Goal: Transaction & Acquisition: Register for event/course

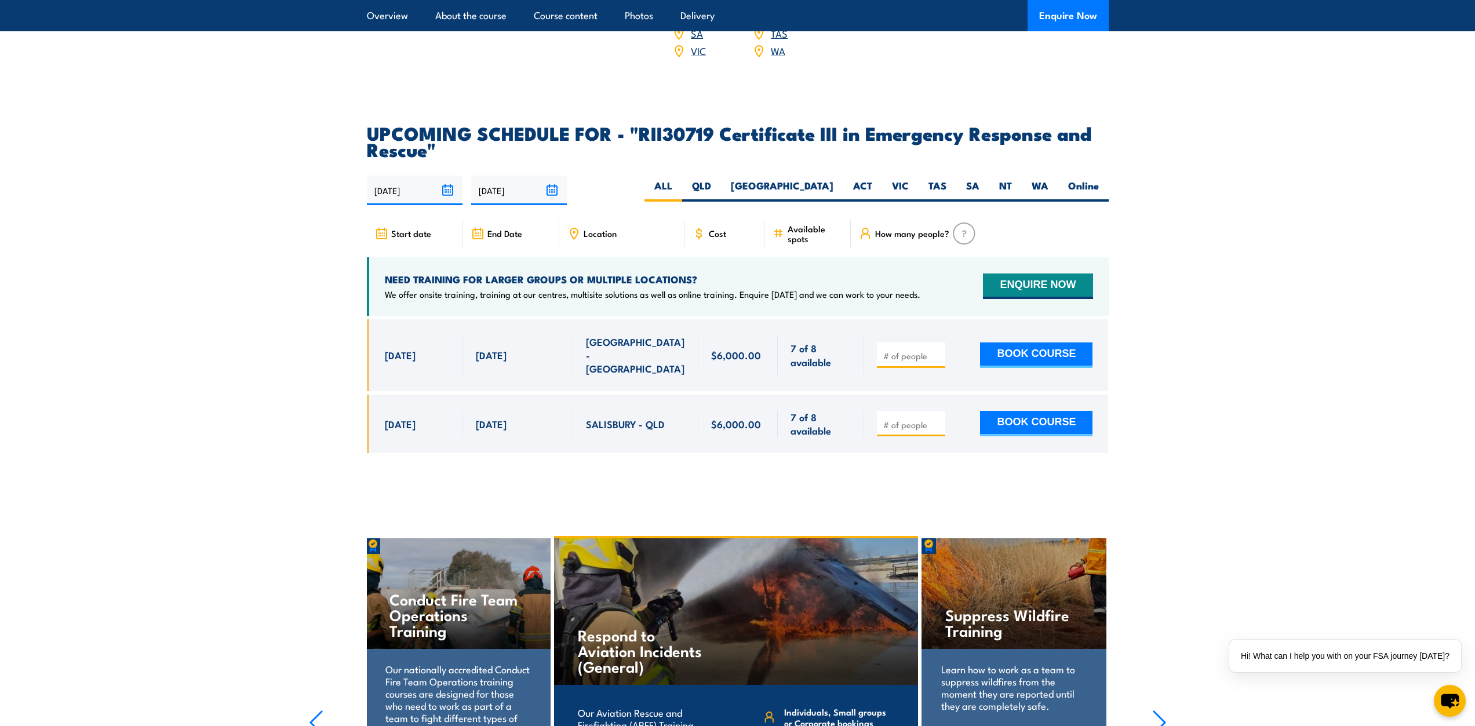
scroll to position [2618, 0]
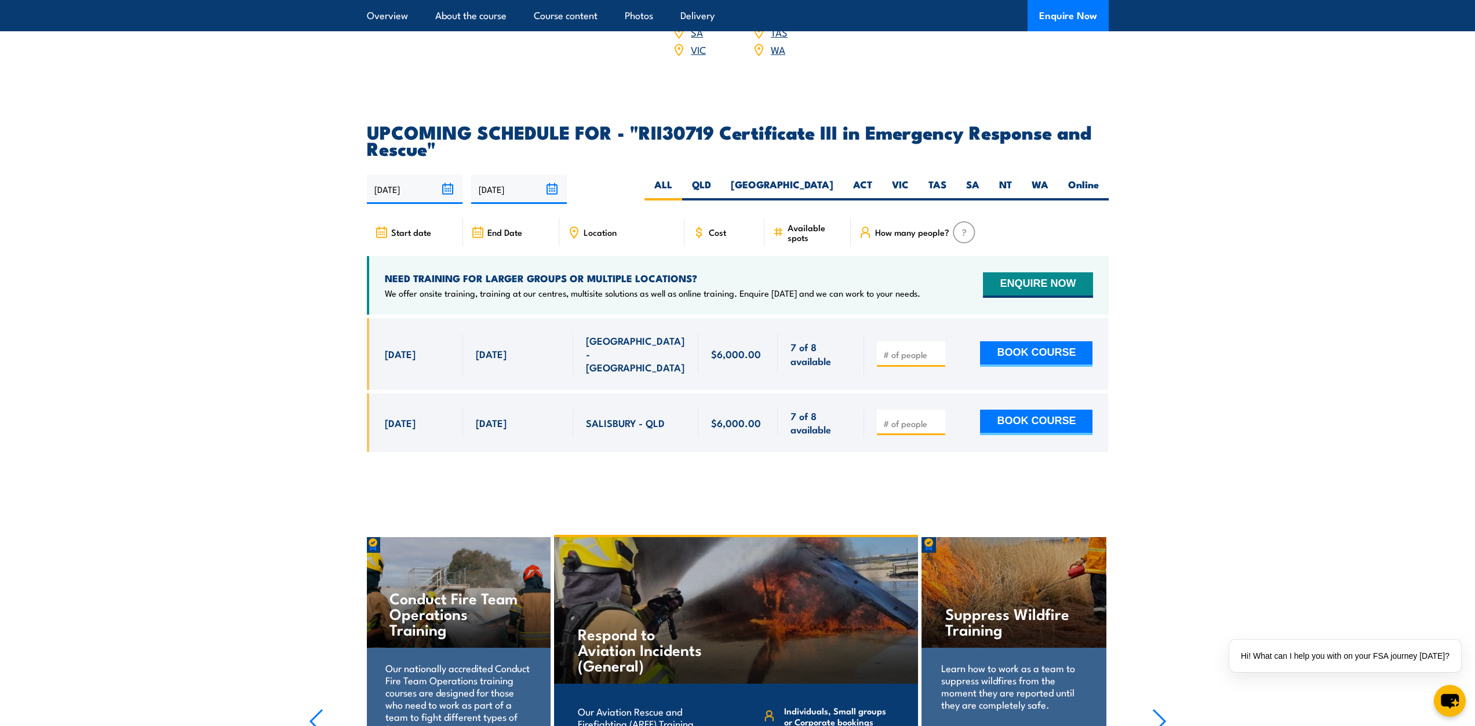
click at [731, 349] on input "number" at bounding box center [912, 355] width 58 height 12
type input "1"
click at [731, 349] on input "1" at bounding box center [912, 355] width 58 height 12
click at [731, 341] on button "BOOK COURSE" at bounding box center [1036, 353] width 112 height 25
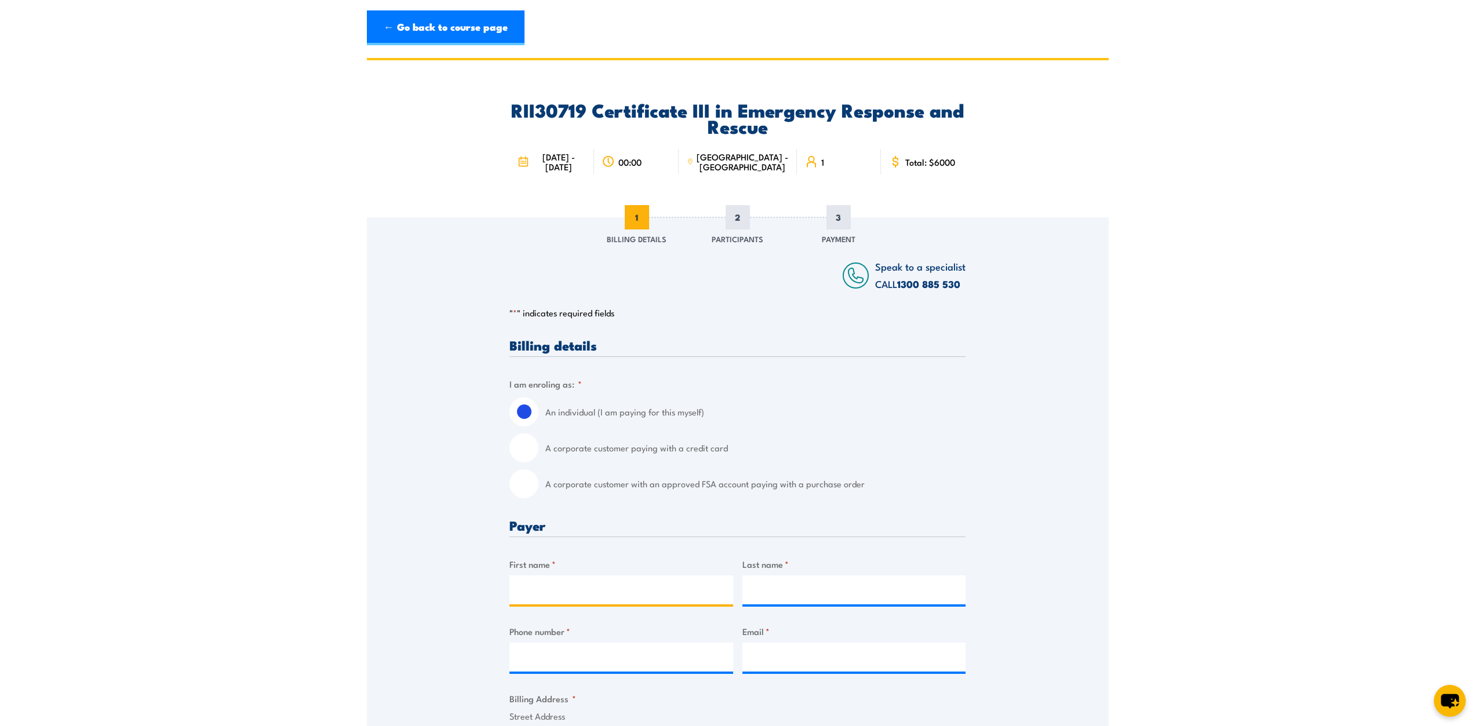
click at [607, 596] on input "First name *" at bounding box center [621, 589] width 224 height 29
type input "[PERSON_NAME]"
type input "0423286322"
type input "[EMAIL_ADDRESS][DOMAIN_NAME]"
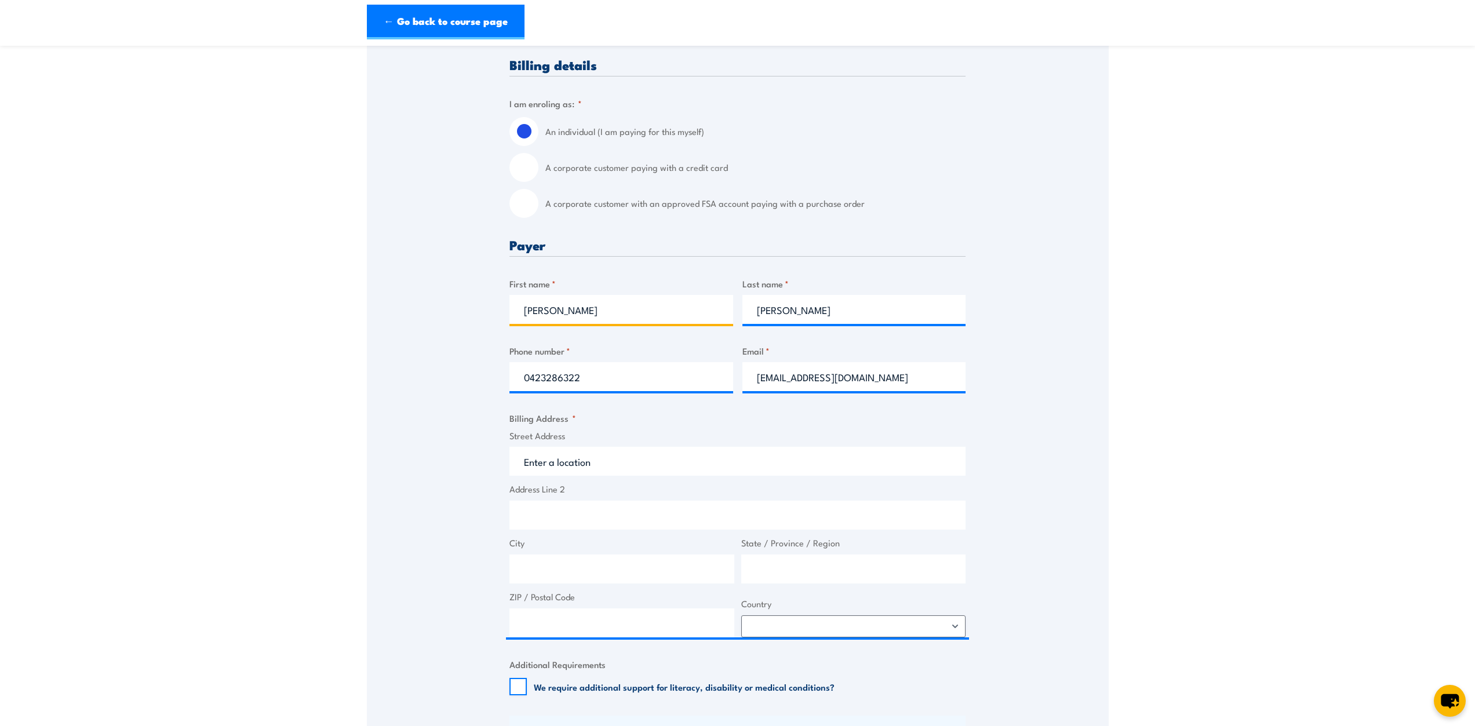
scroll to position [348, 0]
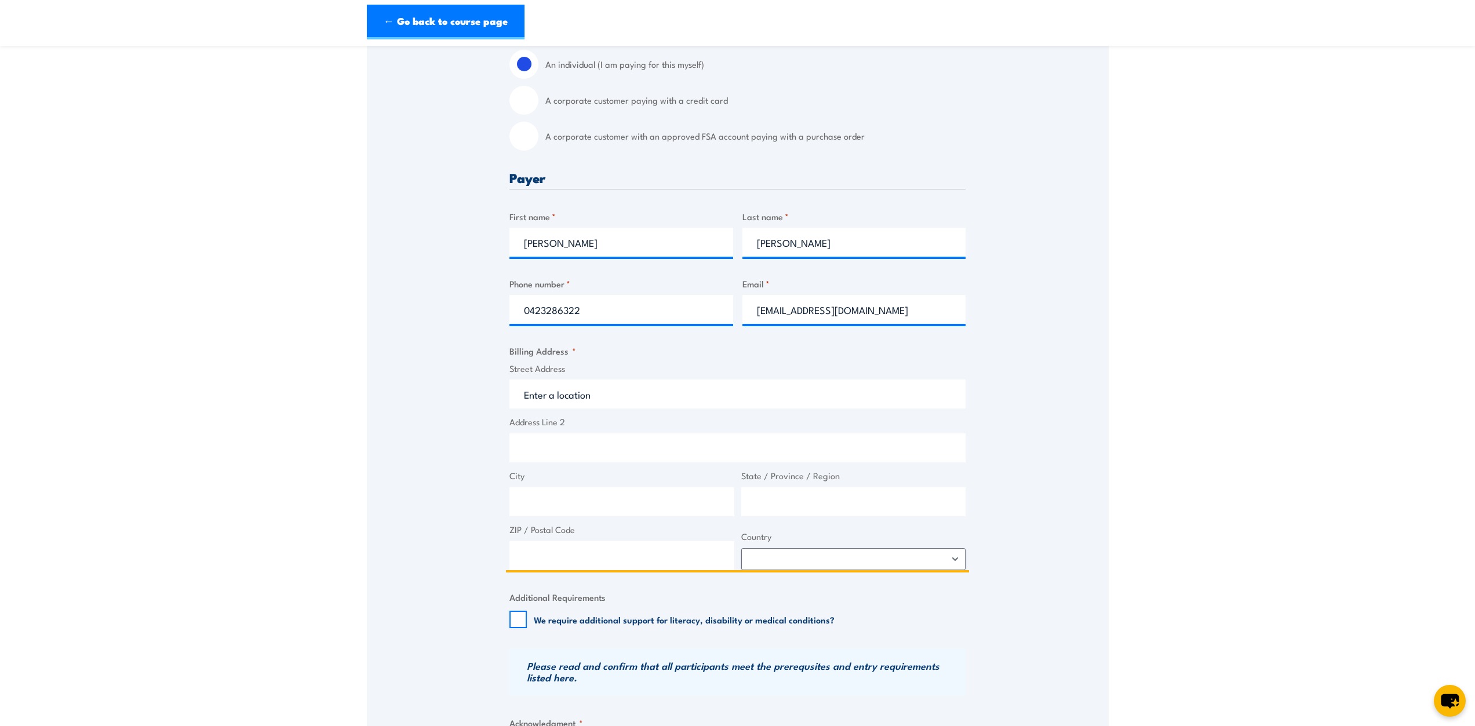
click at [553, 396] on input "Street Address" at bounding box center [737, 394] width 456 height 29
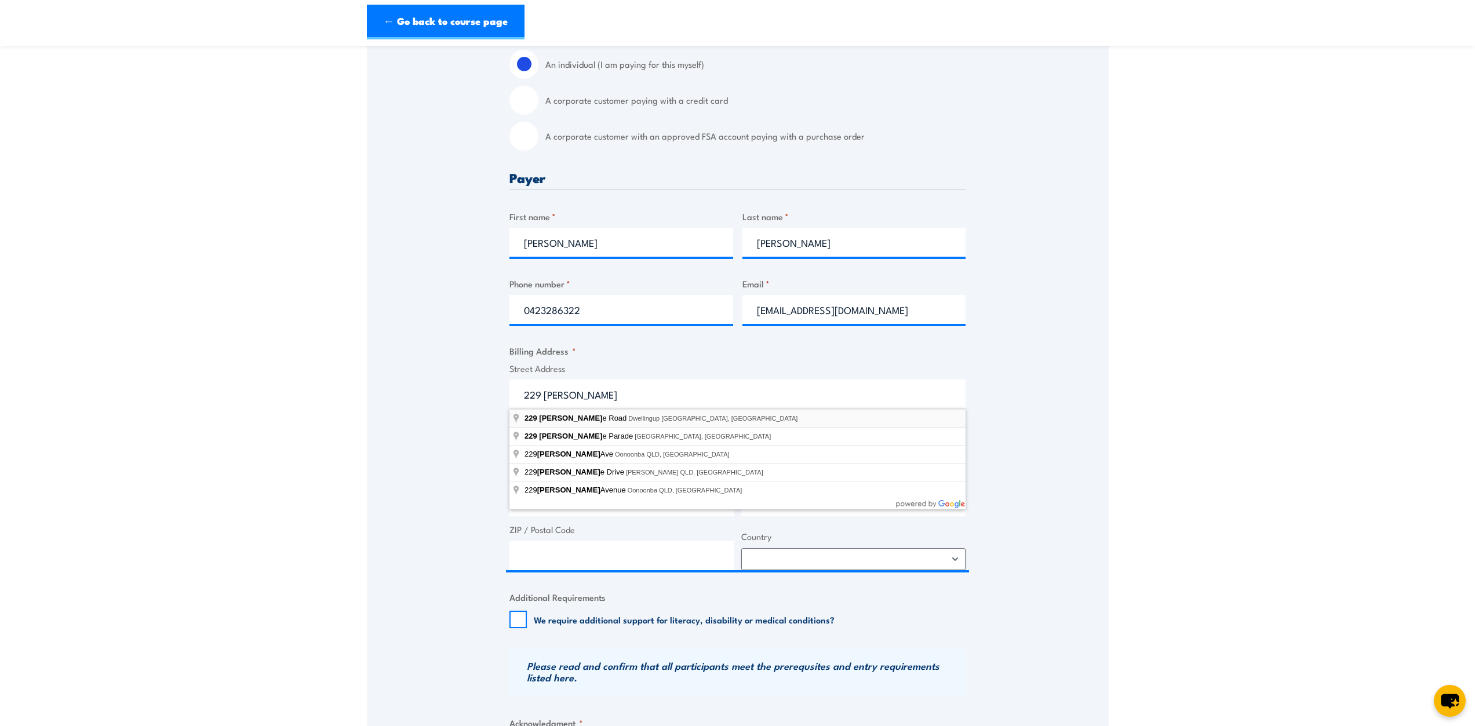
type input "[STREET_ADDRESS]"
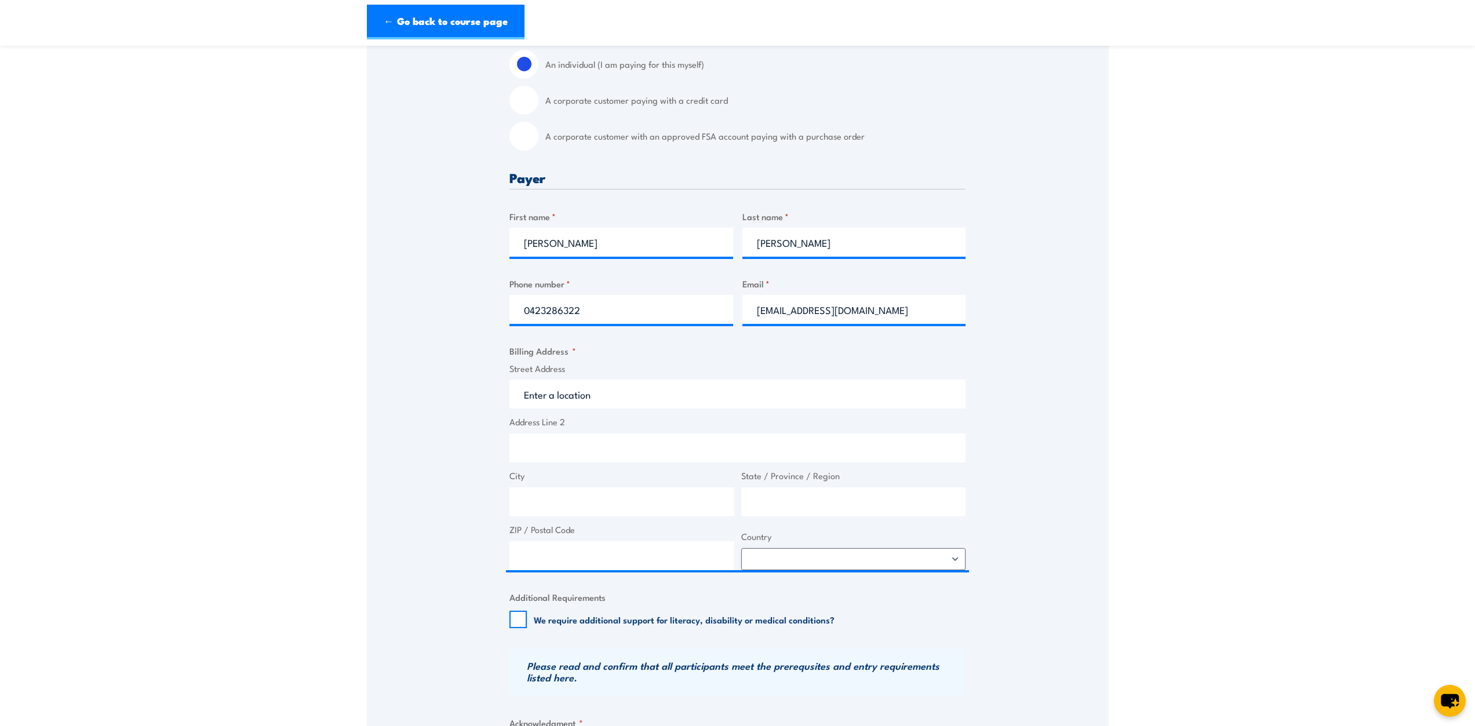
type input "[STREET_ADDRESS]"
type input "Dwellingup"
type input "[GEOGRAPHIC_DATA]"
type input "6213"
select select "[GEOGRAPHIC_DATA]"
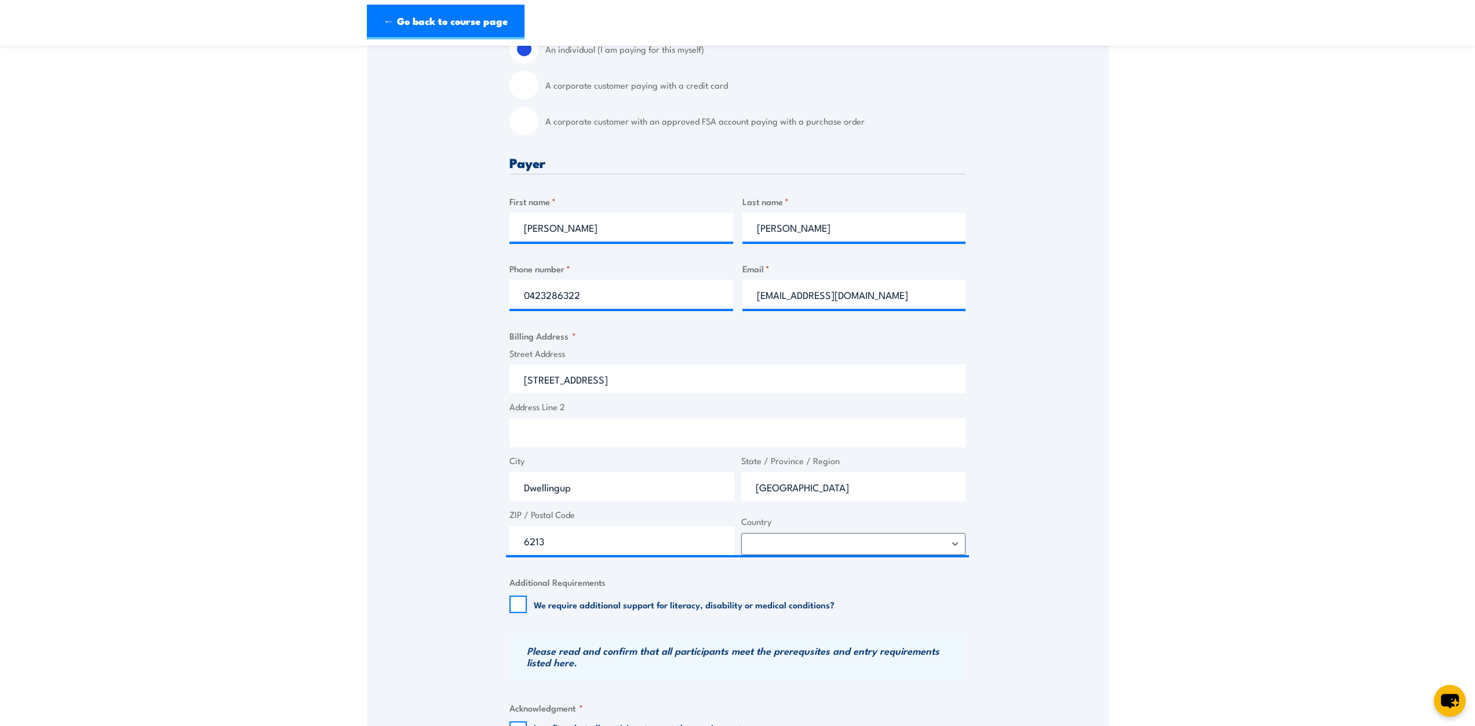
scroll to position [406, 0]
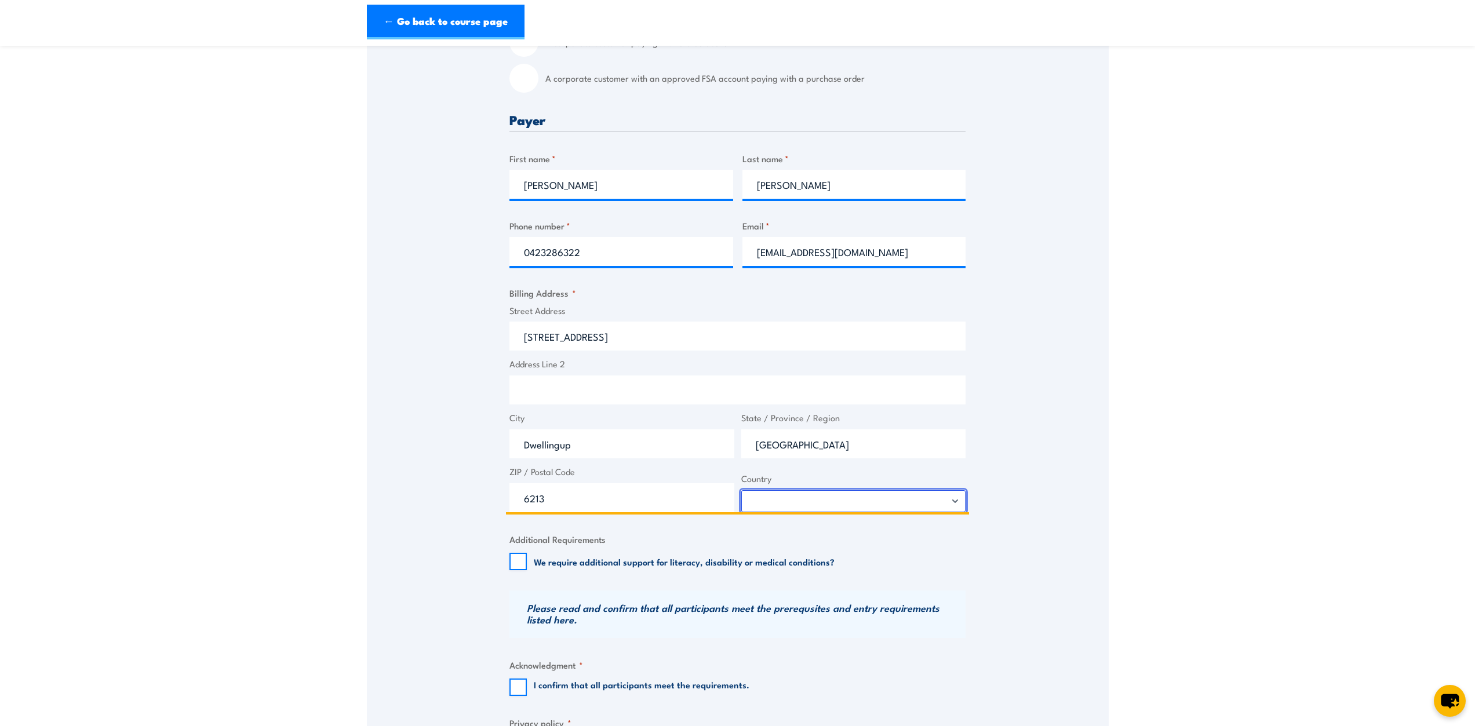
click at [839, 509] on select "Afghanistan Albania Algeria American Samoa Andorra Angola Anguilla Antarctica A…" at bounding box center [853, 501] width 225 height 22
click at [741, 490] on select "Afghanistan Albania Algeria American Samoa Andorra Angola Anguilla Antarctica A…" at bounding box center [853, 501] width 225 height 22
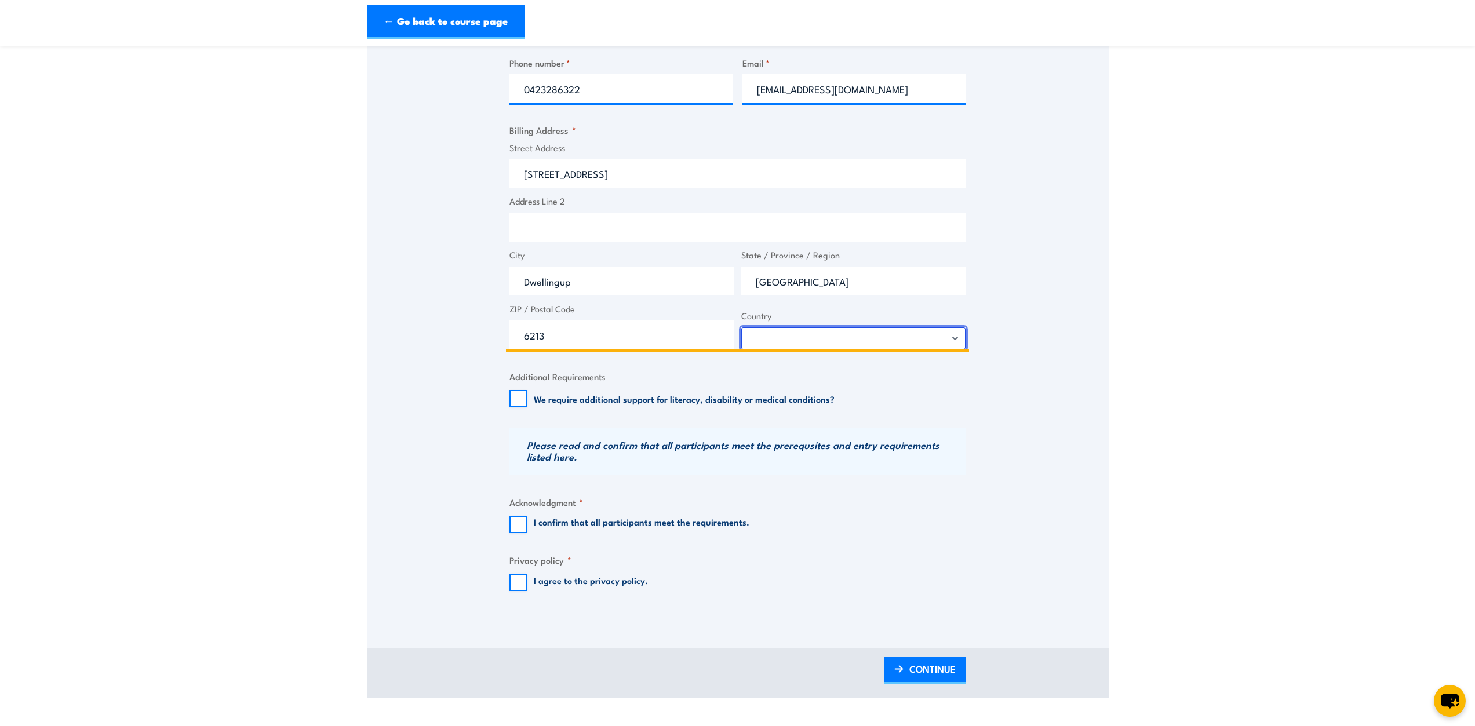
scroll to position [637, 0]
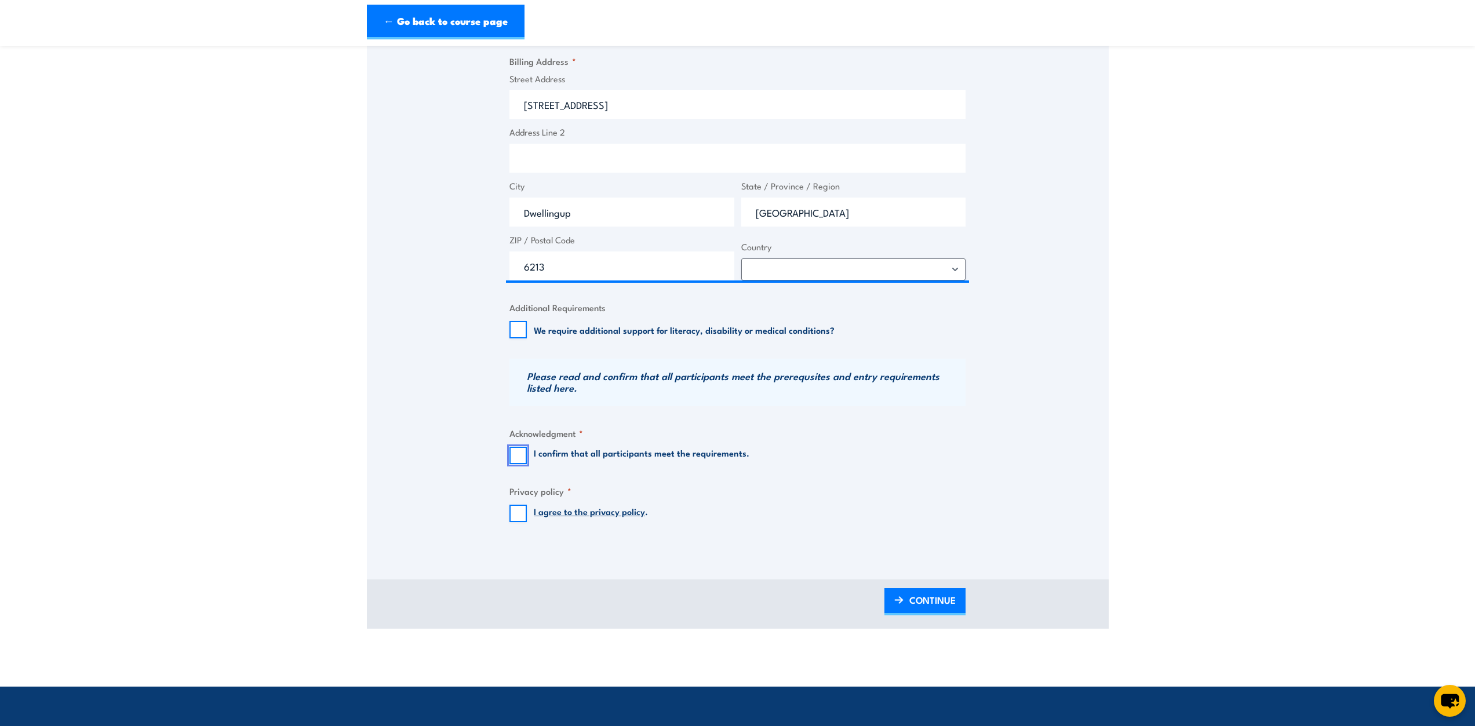
click at [512, 456] on input "I confirm that all participants meet the requirements." at bounding box center [517, 455] width 17 height 17
checkbox input "true"
click at [517, 511] on input "I agree to the privacy policy ." at bounding box center [517, 513] width 17 height 17
checkbox input "true"
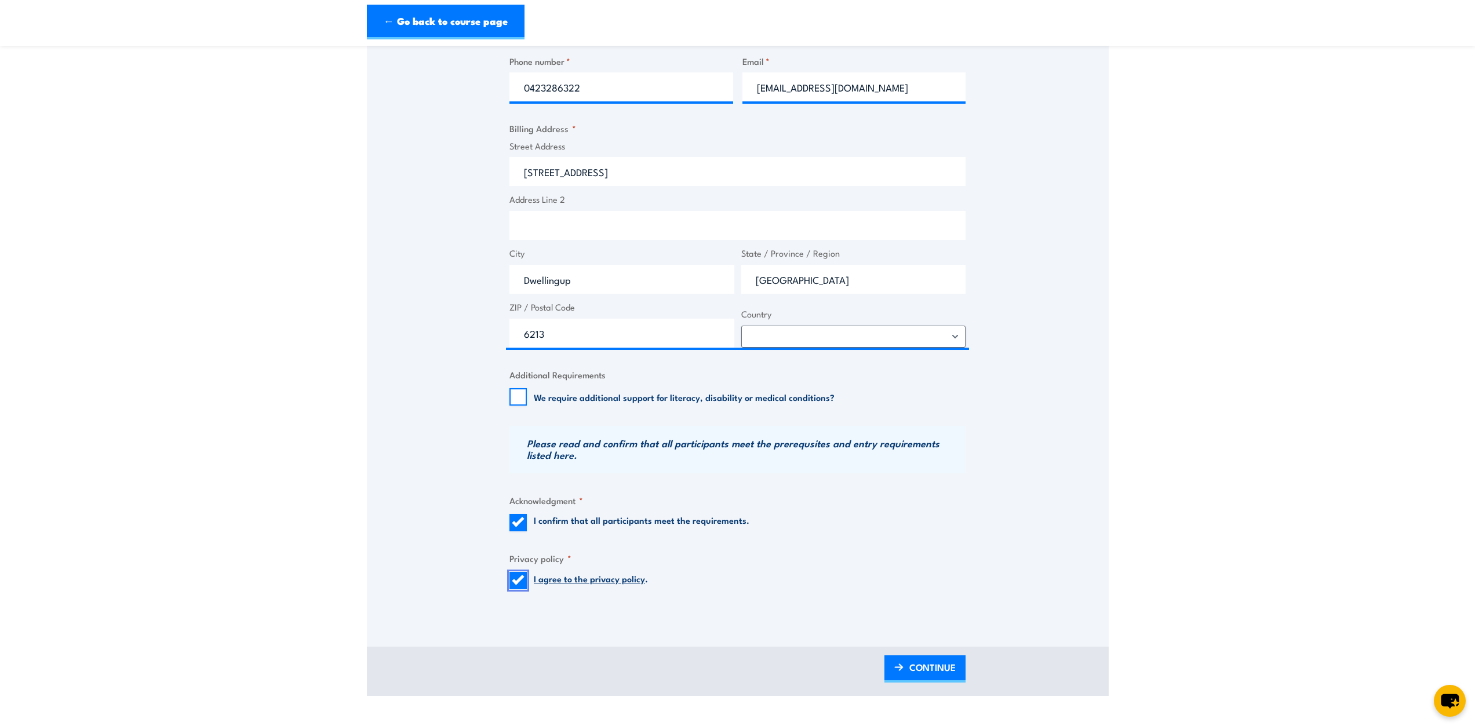
scroll to position [695, 0]
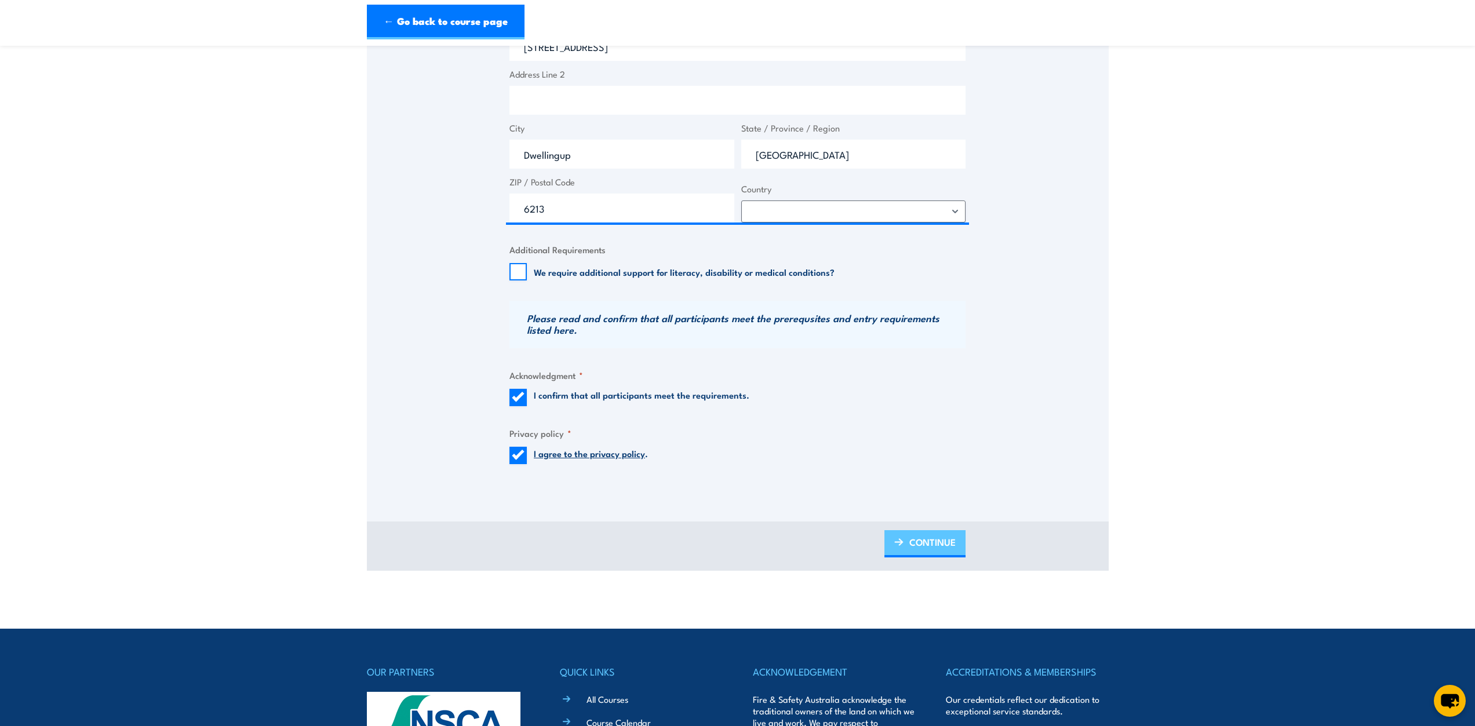
click at [901, 538] on img at bounding box center [898, 542] width 9 height 8
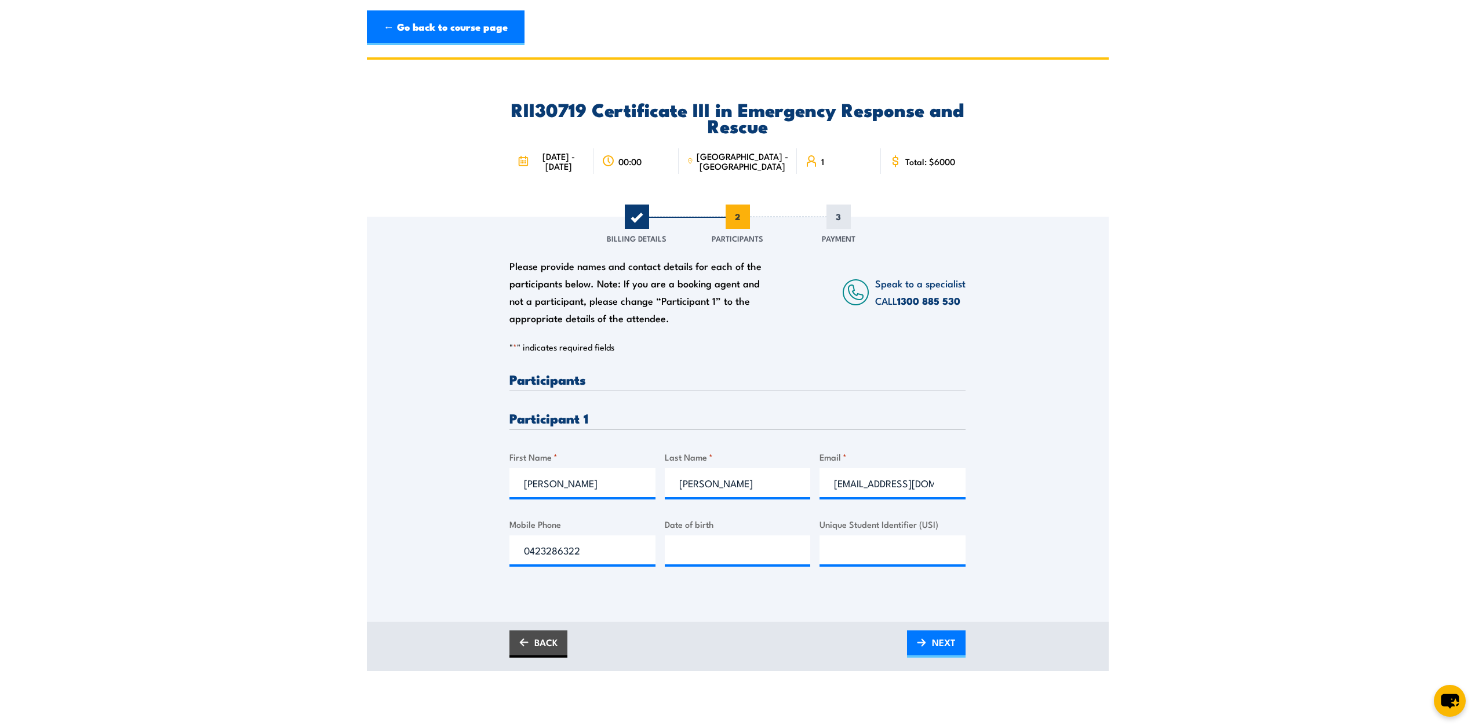
scroll to position [0, 0]
click at [695, 548] on input "__/__/____" at bounding box center [738, 550] width 146 height 29
type input "06/09/1999"
click at [849, 551] on input "Unique Student Identifier (USI)" at bounding box center [892, 550] width 146 height 29
paste input "Q7WTKWZX9M"
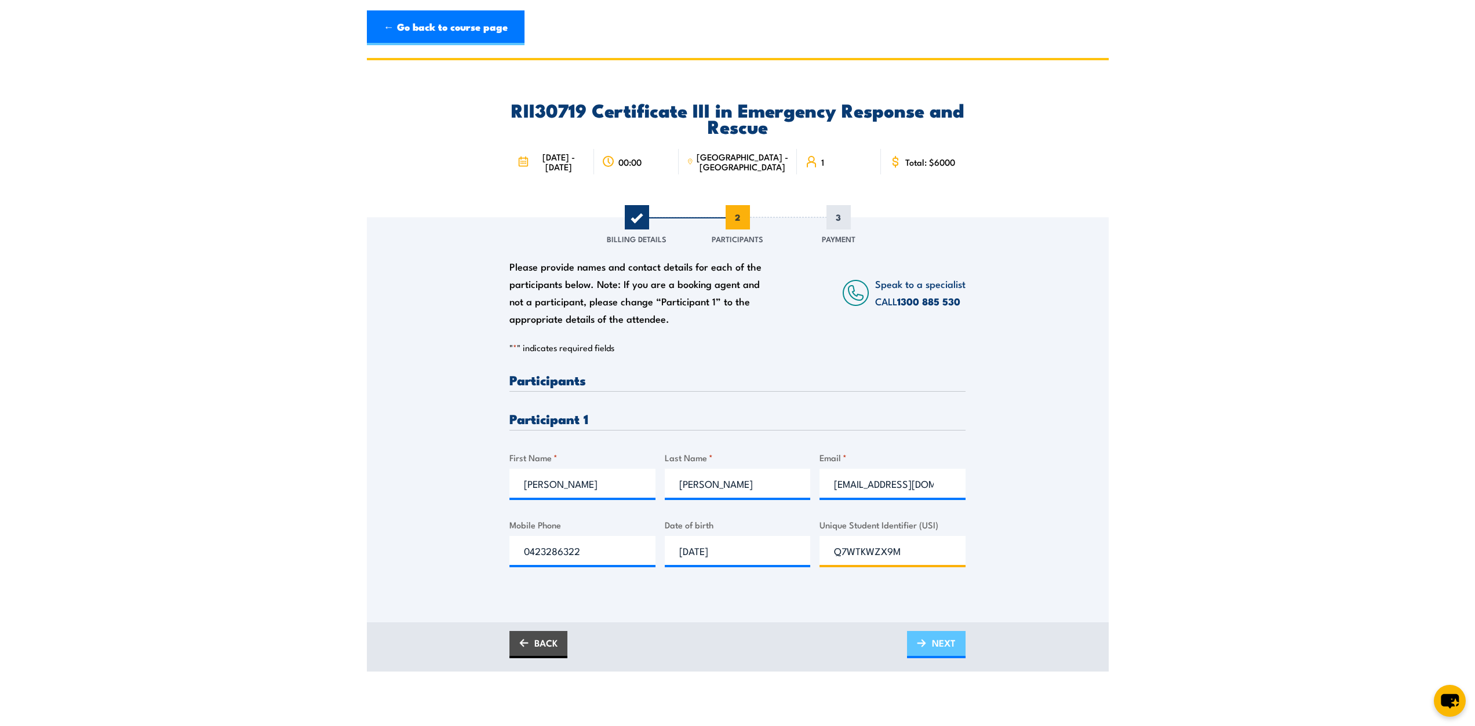
type input "Q7WTKWZX9M"
click at [936, 643] on span "NEXT" at bounding box center [944, 643] width 24 height 31
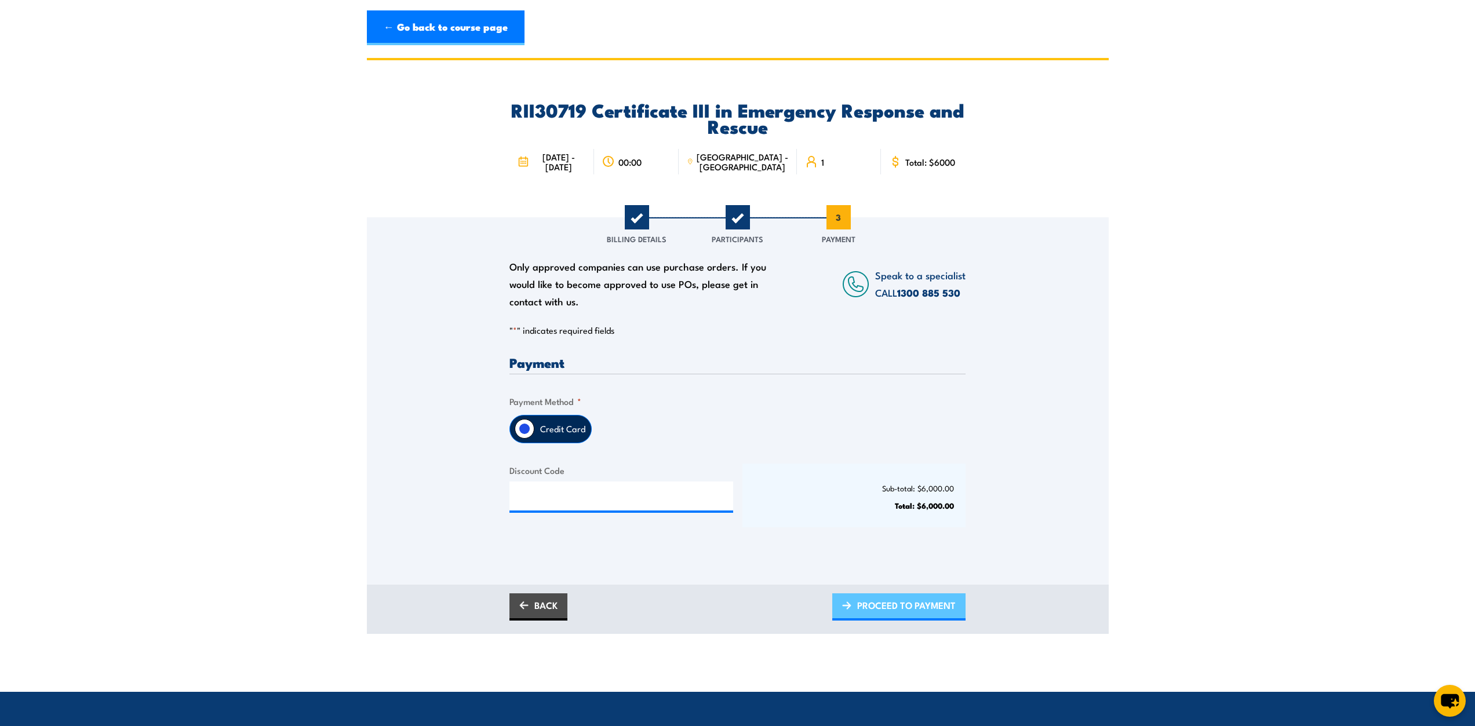
click at [899, 610] on span "PROCEED TO PAYMENT" at bounding box center [906, 605] width 99 height 31
